Goal: Task Accomplishment & Management: Use online tool/utility

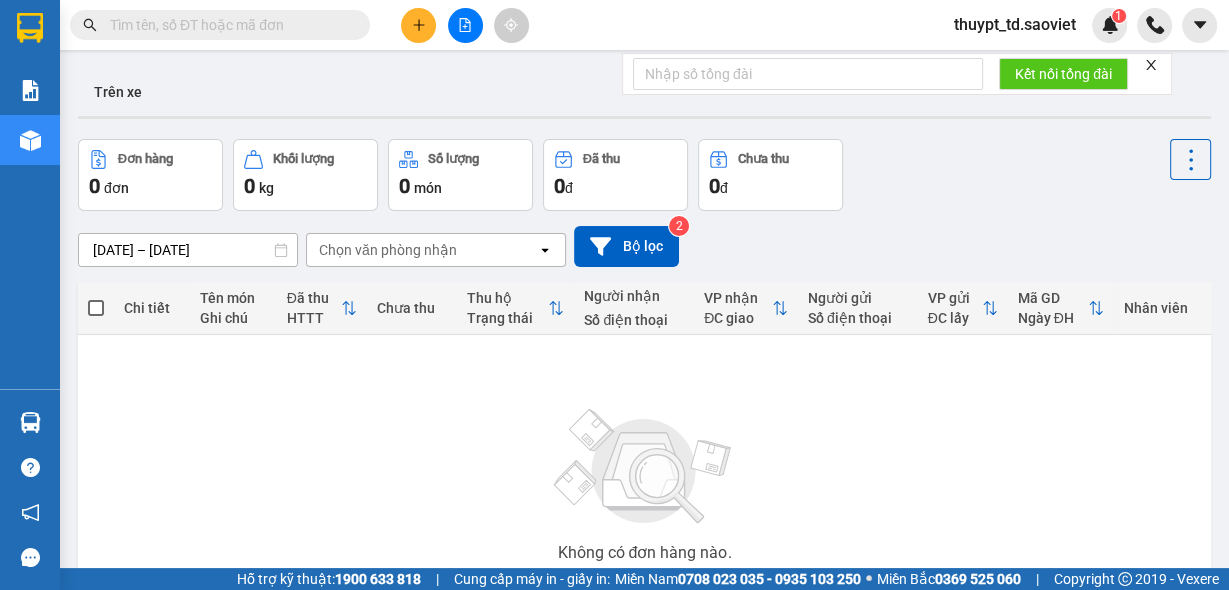
type input "0835386123"
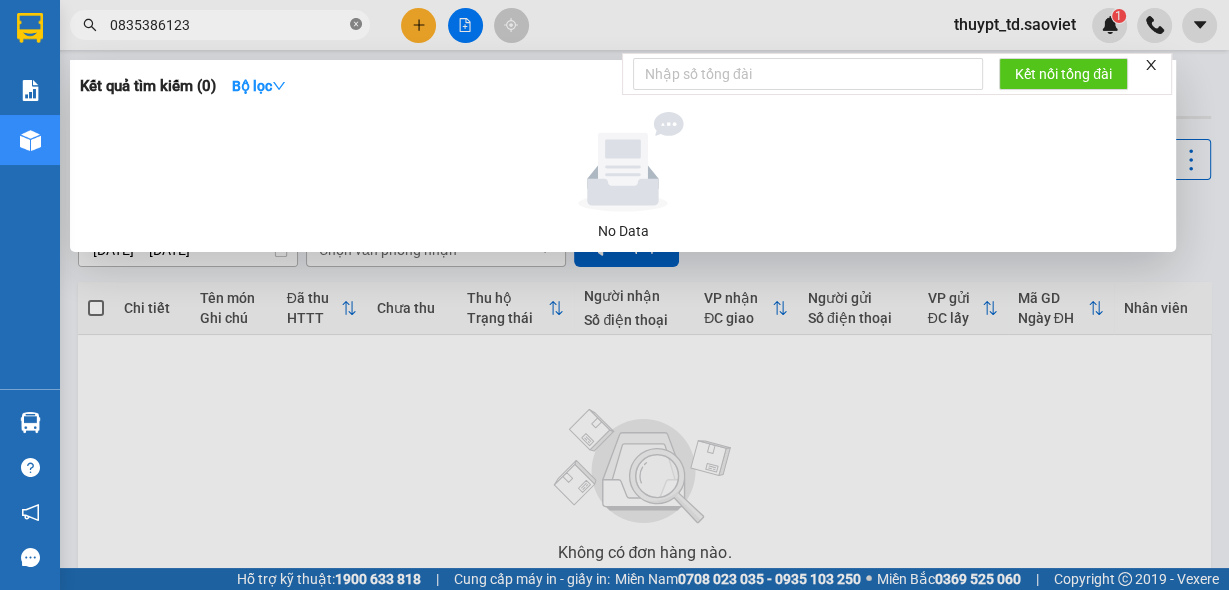
click at [354, 25] on icon "close-circle" at bounding box center [356, 24] width 12 height 12
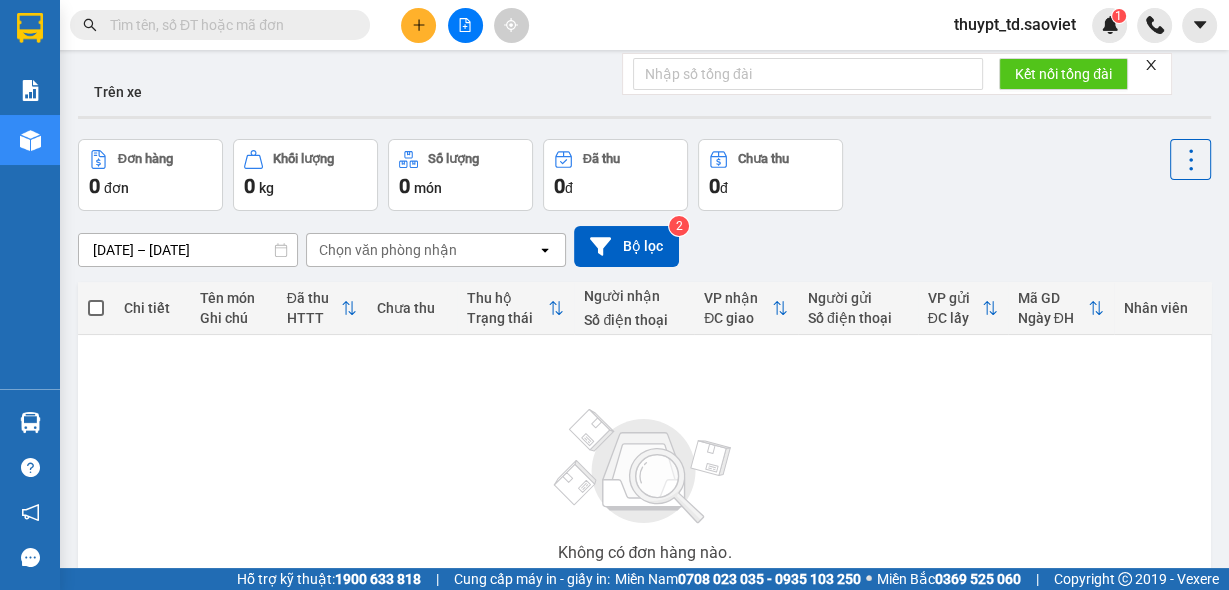
click at [264, 30] on input "text" at bounding box center [228, 25] width 236 height 22
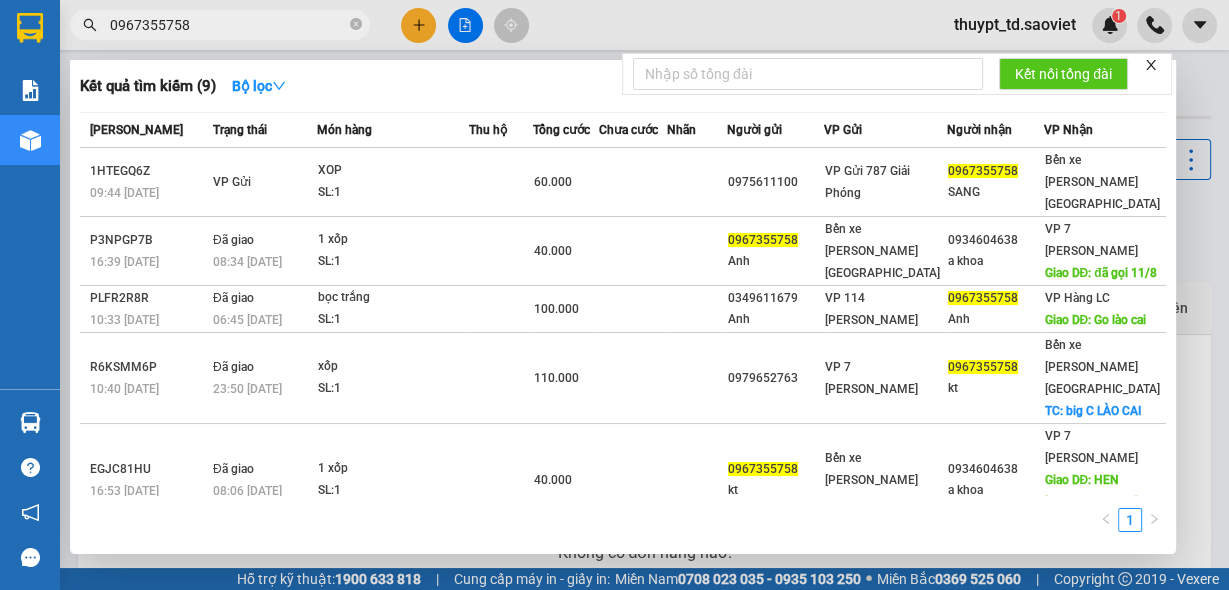
click at [241, 31] on input "0967355758" at bounding box center [228, 25] width 236 height 22
type input "0967355758"
click at [364, 25] on span "0967355758" at bounding box center [220, 25] width 300 height 30
click at [356, 22] on icon "close-circle" at bounding box center [356, 24] width 12 height 12
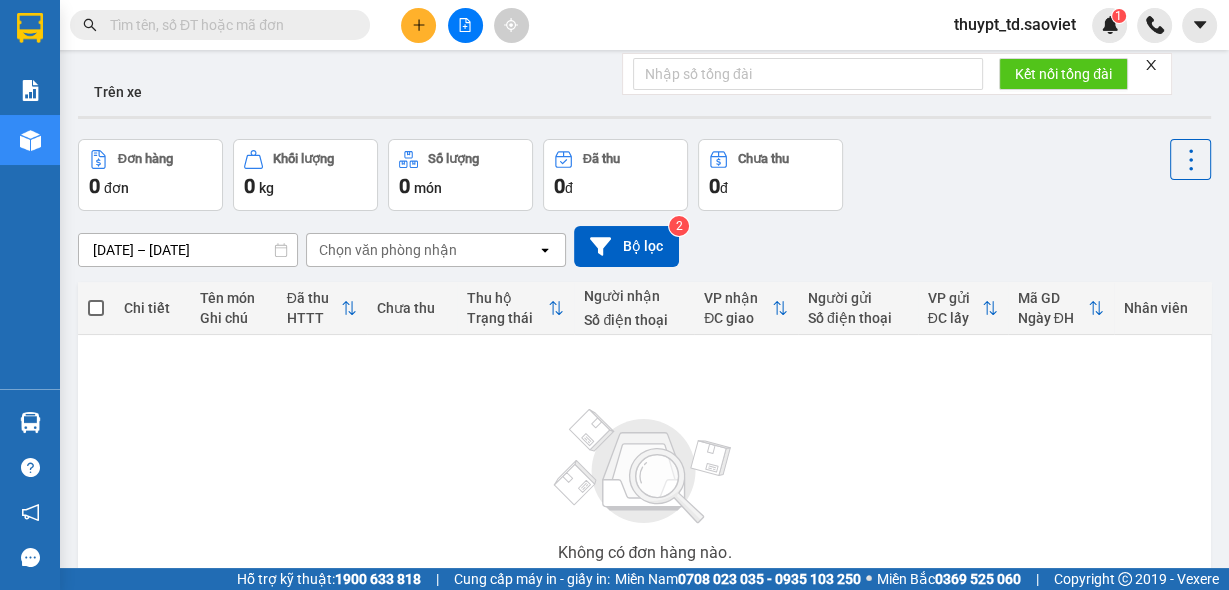
paste input "0972400222"
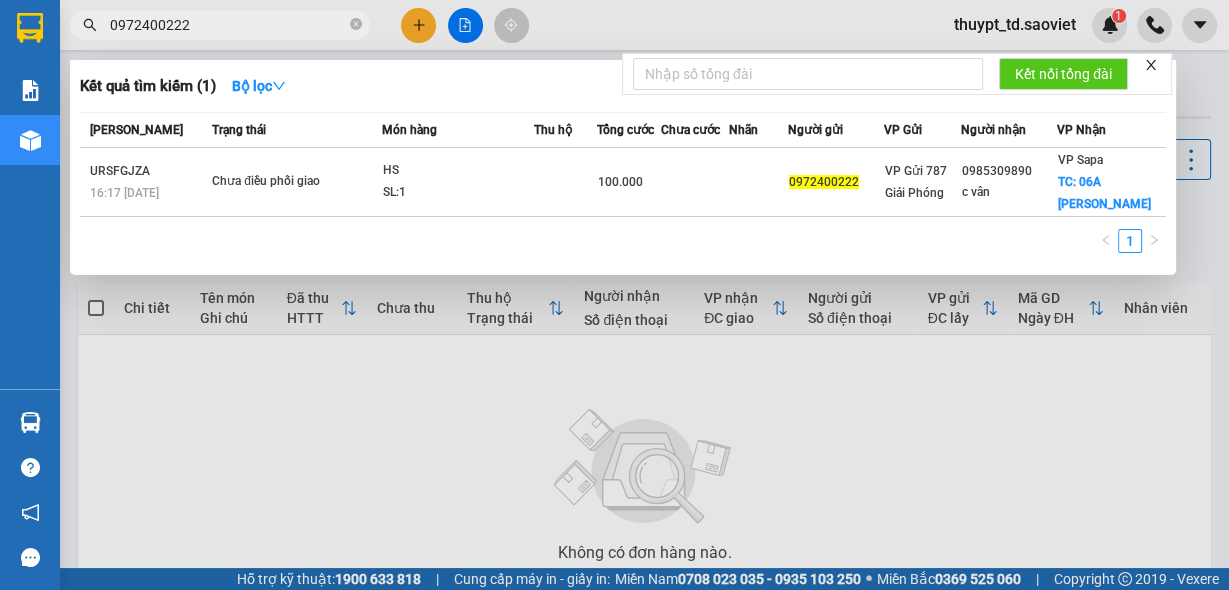
type input "0972400222"
